Goal: Transaction & Acquisition: Book appointment/travel/reservation

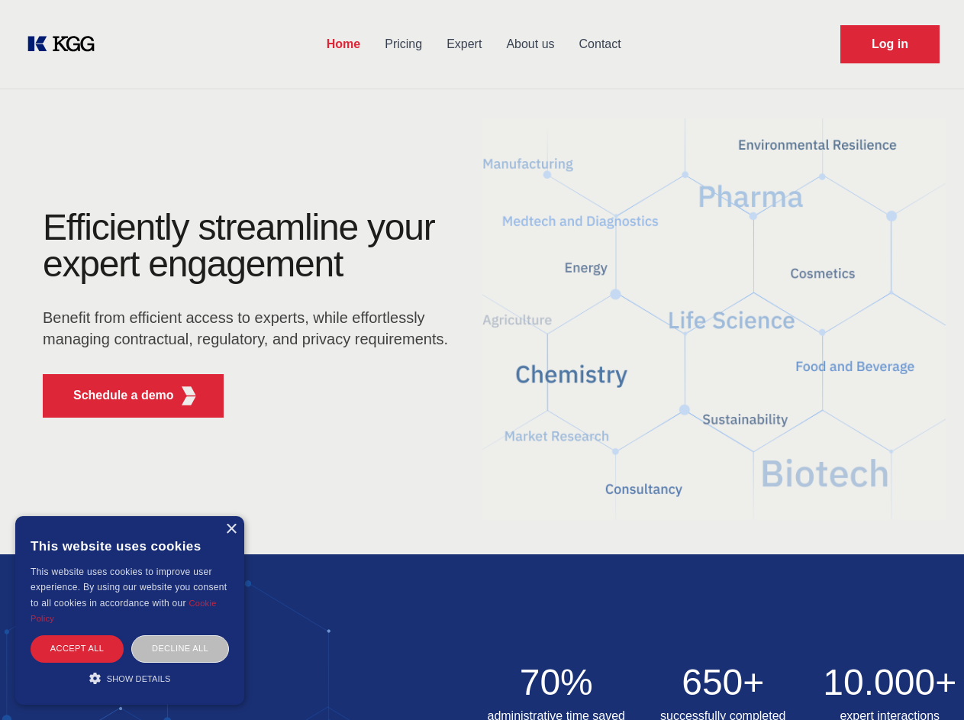
click at [482, 360] on div "Efficiently streamline your expert engagement Benefit from efficient access to …" at bounding box center [250, 319] width 464 height 221
click at [114, 395] on p "Schedule a demo" at bounding box center [123, 395] width 101 height 18
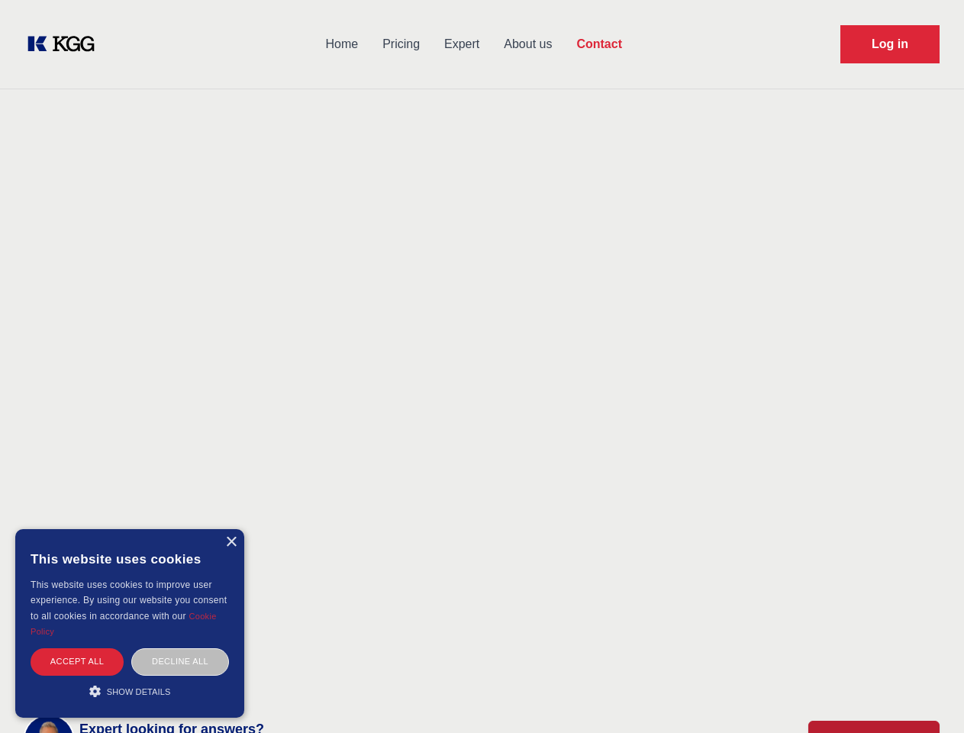
click at [231, 529] on div "× This website uses cookies This website uses cookies to improve user experienc…" at bounding box center [129, 623] width 229 height 189
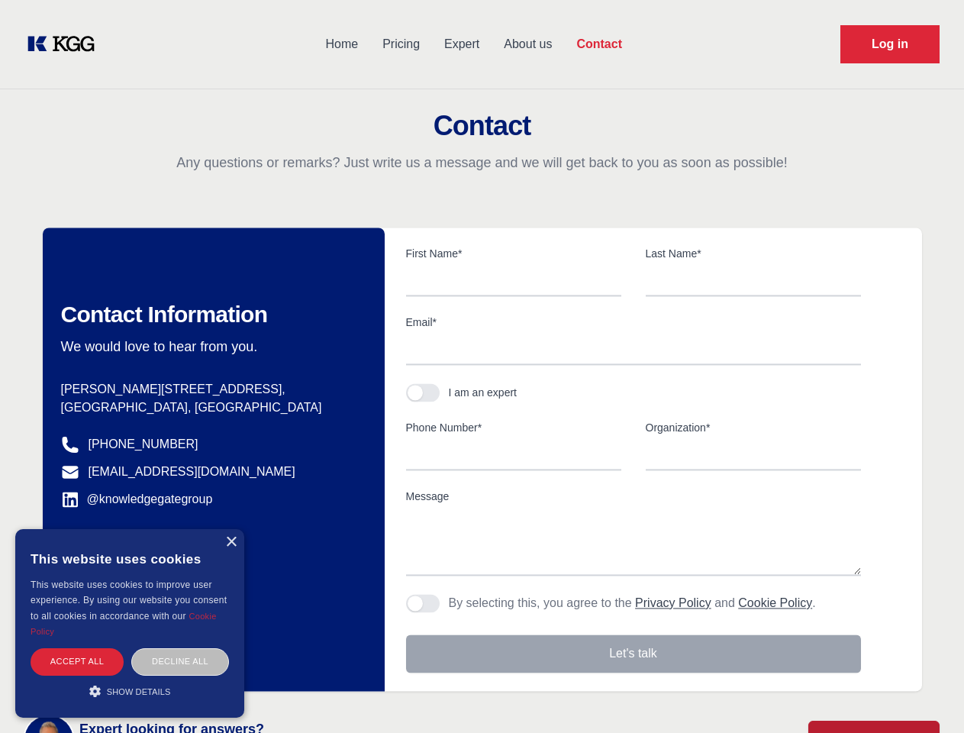
click at [77, 648] on div "Accept all" at bounding box center [77, 661] width 93 height 27
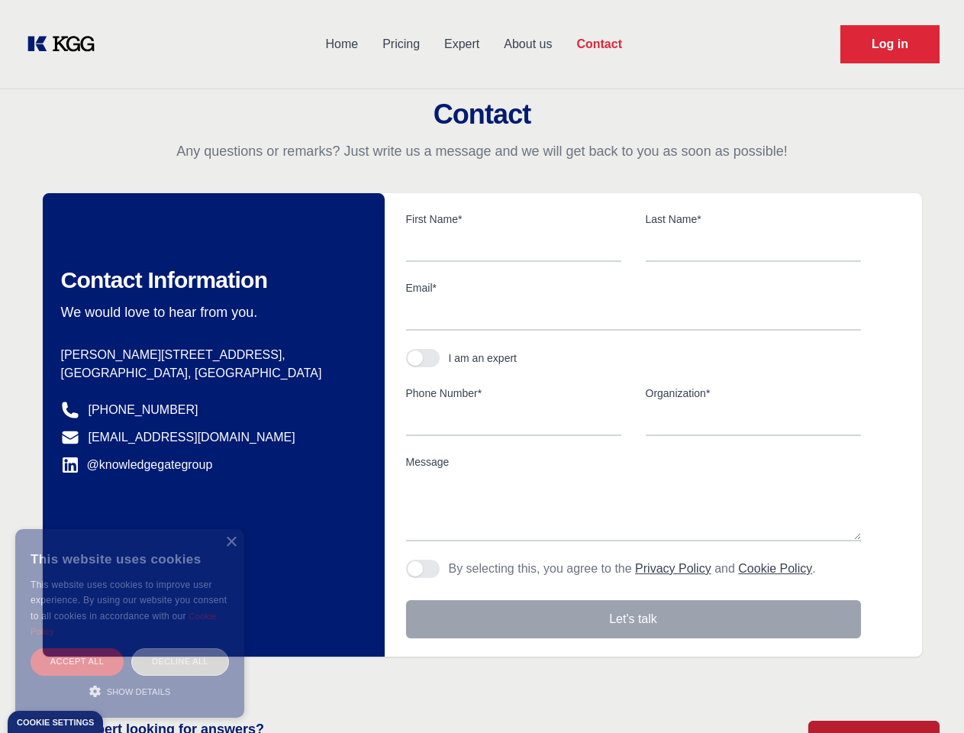
click at [180, 648] on div "Decline all" at bounding box center [180, 661] width 98 height 27
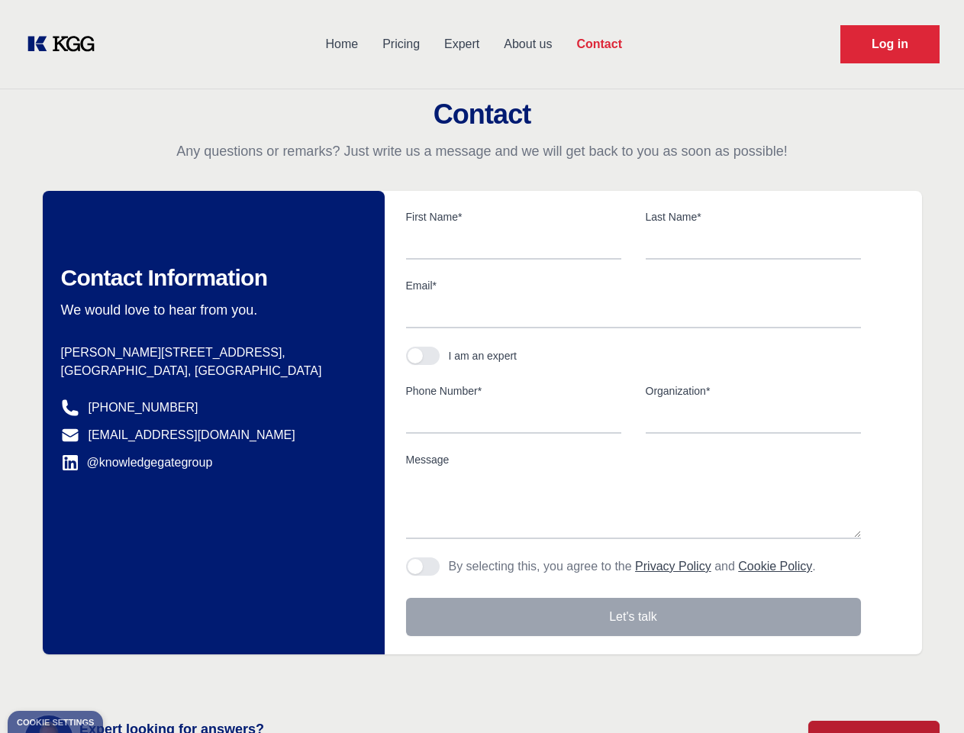
click at [130, 678] on main "Contact Any questions or remarks? Just write us a message and we will get back …" at bounding box center [482, 397] width 964 height 795
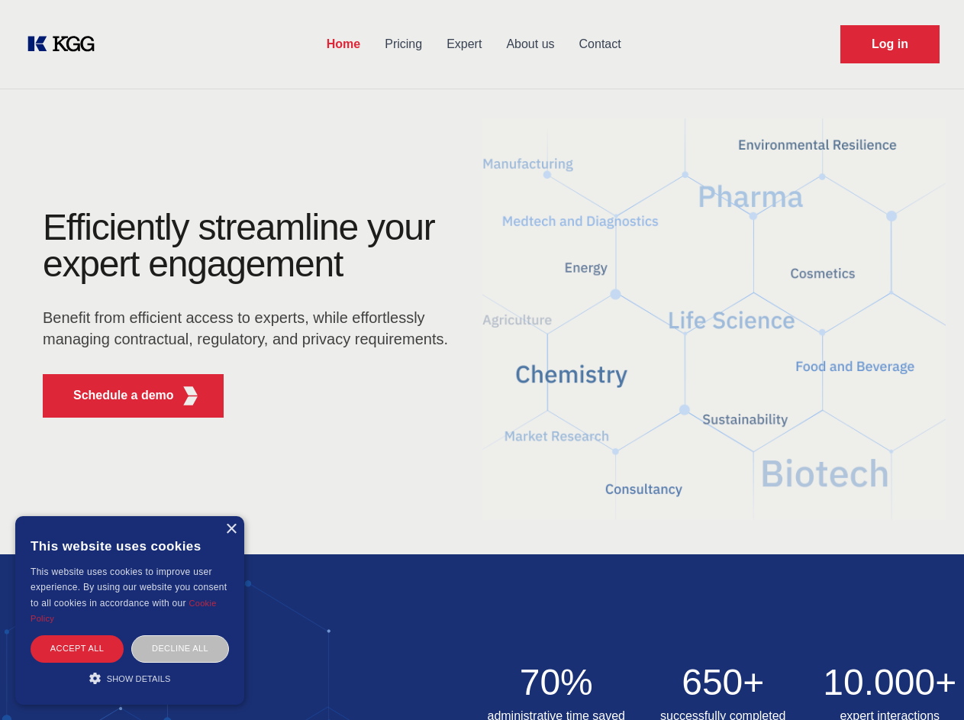
click at [482, 360] on div "Efficiently streamline your expert engagement Benefit from efficient access to …" at bounding box center [250, 319] width 464 height 221
click at [114, 395] on p "Schedule a demo" at bounding box center [123, 395] width 101 height 18
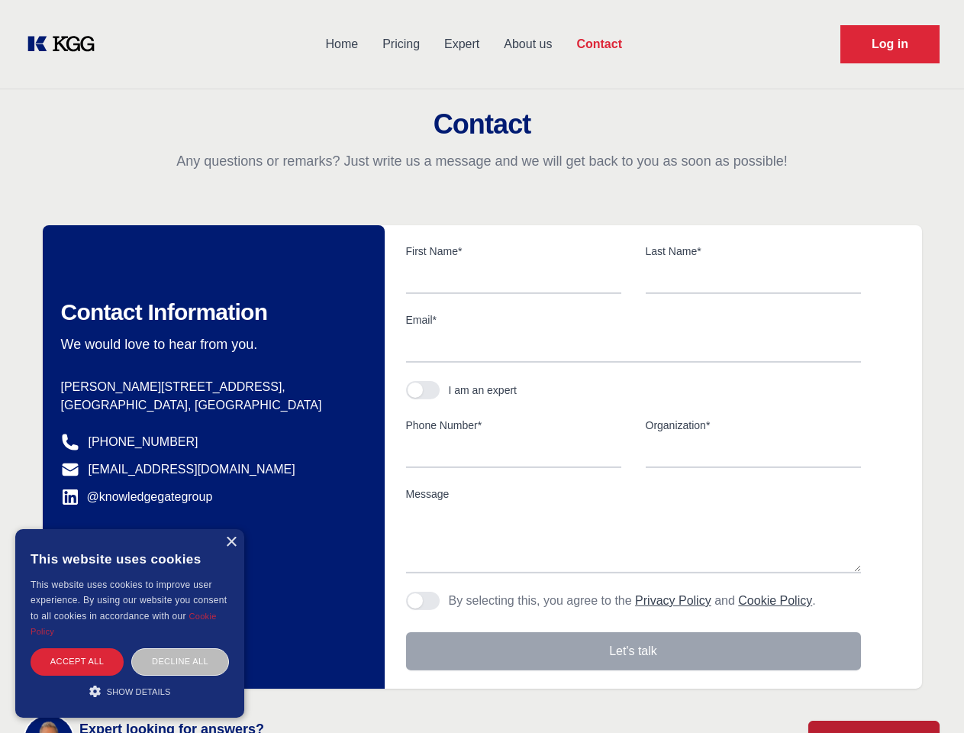
click at [231, 529] on div "× This website uses cookies This website uses cookies to improve user experienc…" at bounding box center [129, 623] width 229 height 189
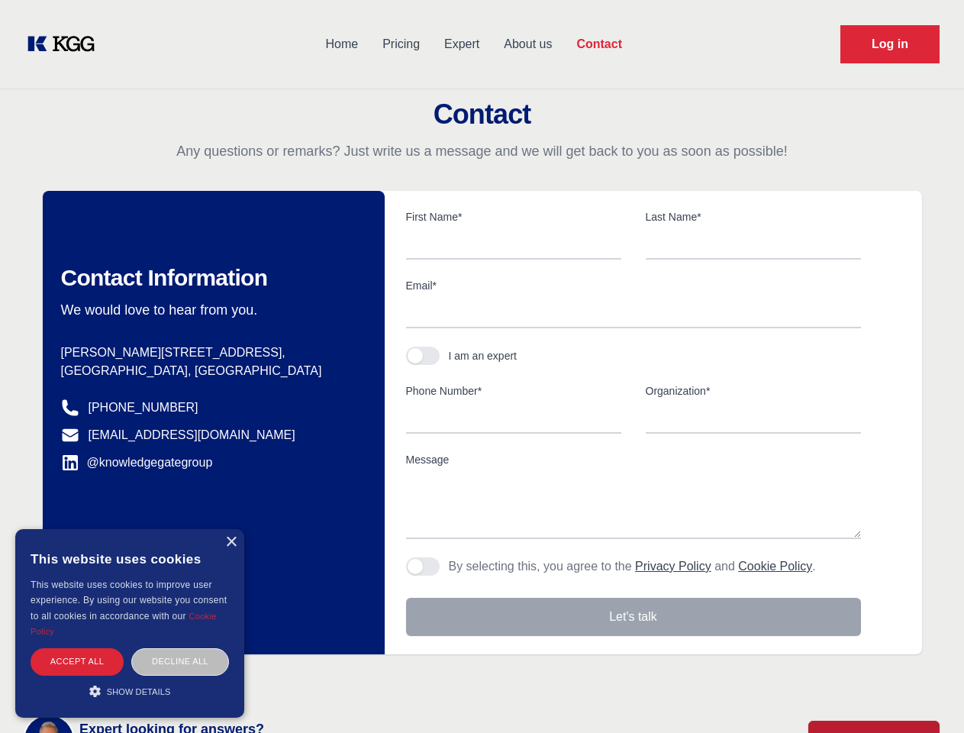
click at [77, 648] on div "Accept all" at bounding box center [77, 661] width 93 height 27
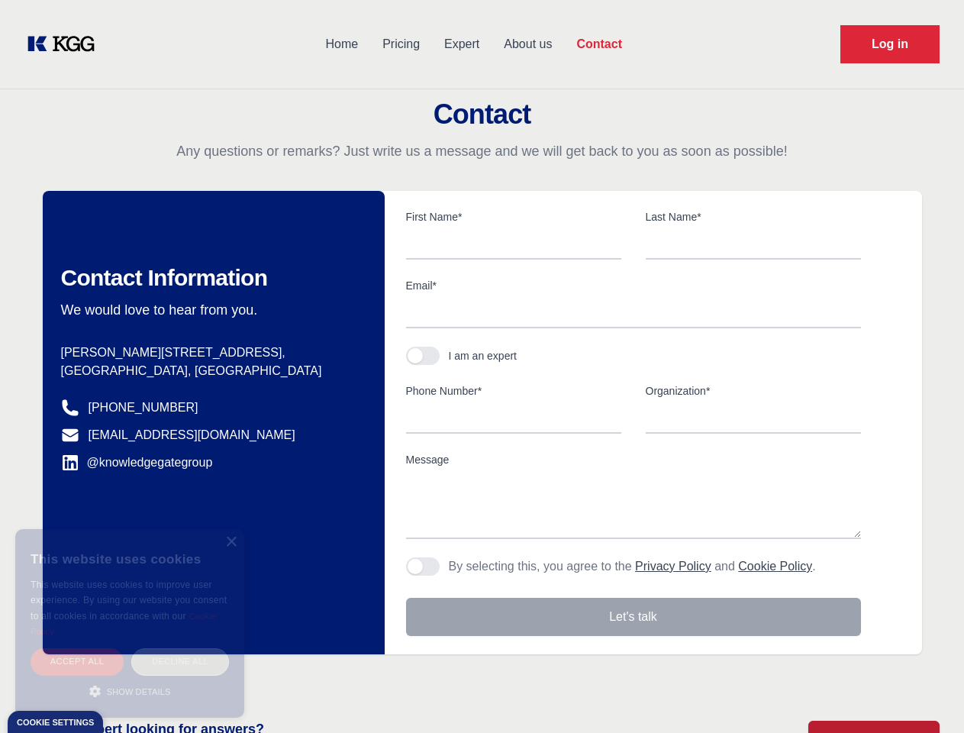
click at [180, 648] on div "Decline all" at bounding box center [180, 661] width 98 height 27
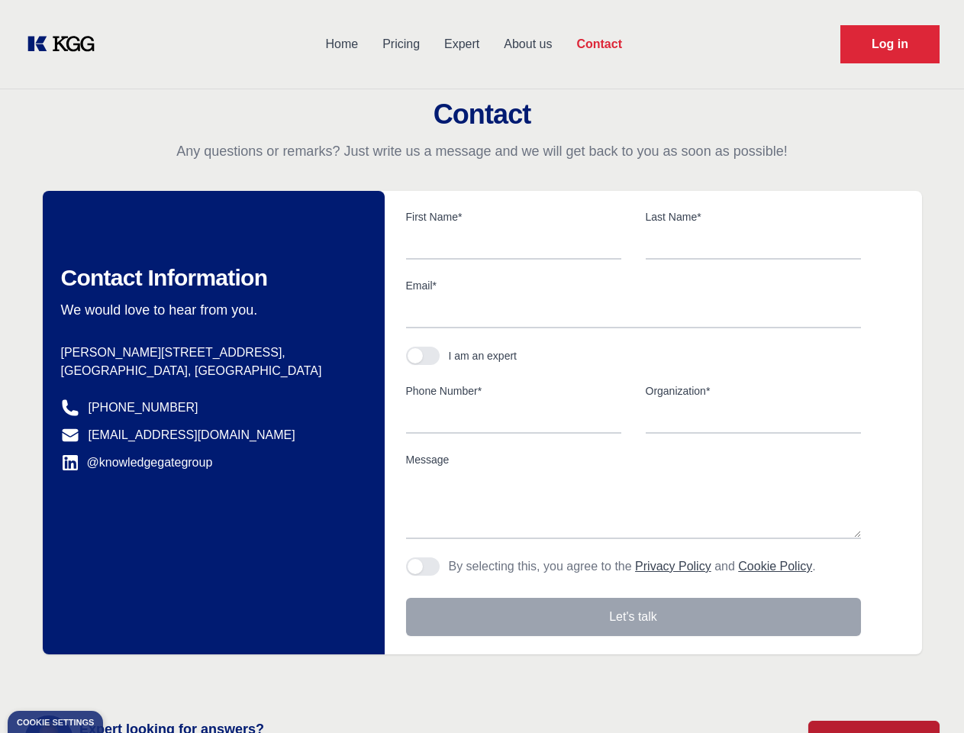
click at [130, 678] on main "Contact Any questions or remarks? Just write us a message and we will get back …" at bounding box center [482, 397] width 964 height 795
